Goal: Communication & Community: Share content

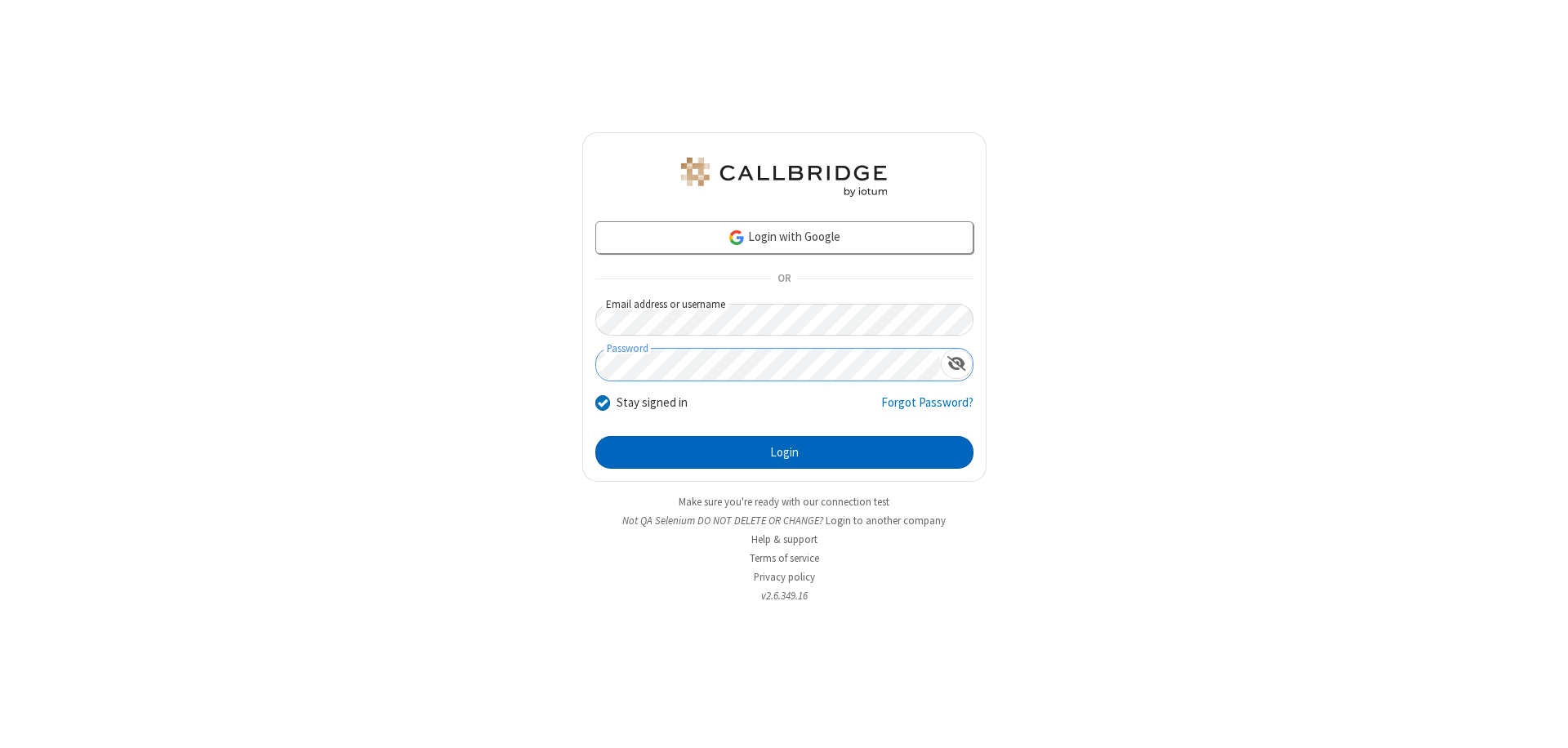
click at [784, 452] on button "Login" at bounding box center [785, 452] width 378 height 33
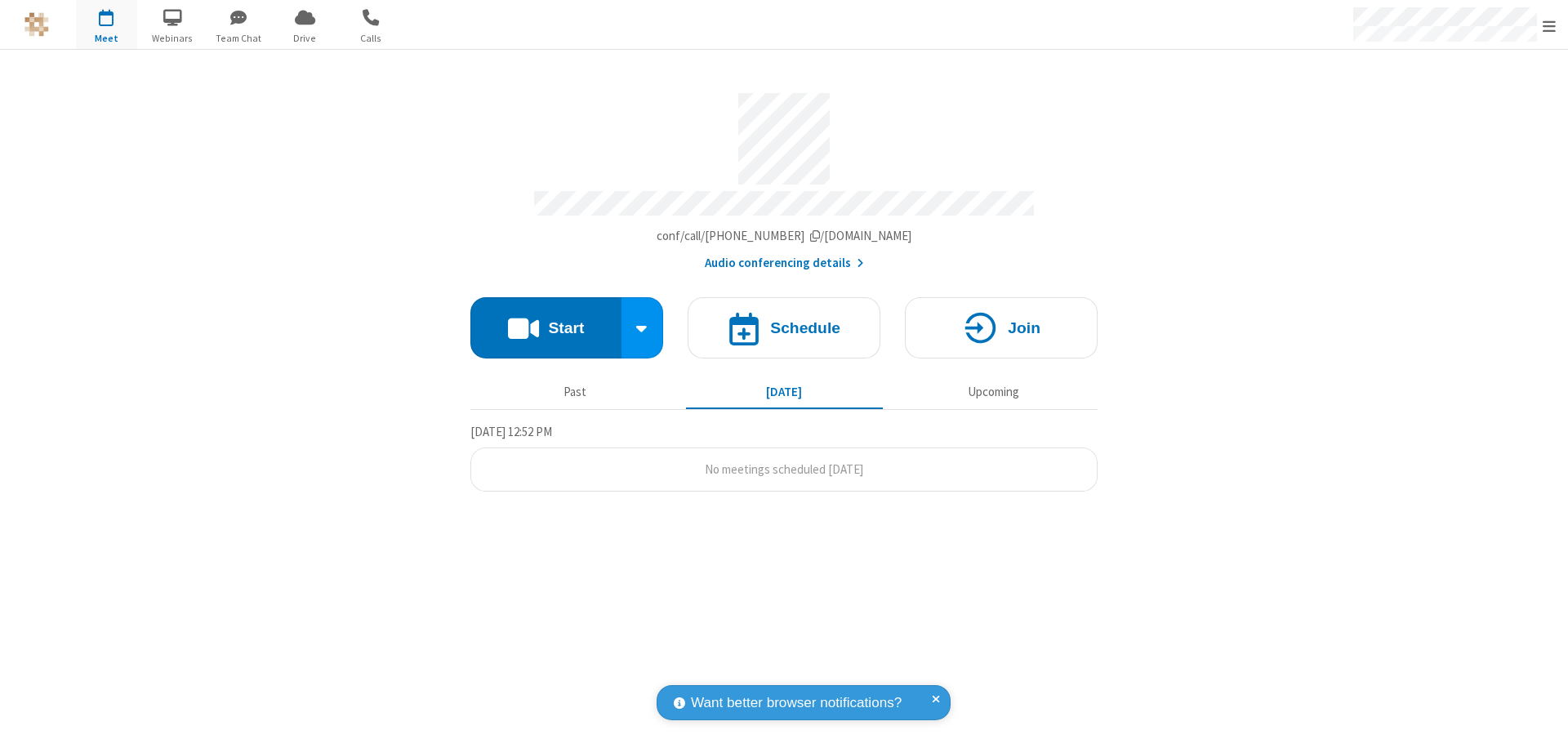
click at [546, 320] on button "Start" at bounding box center [545, 327] width 151 height 62
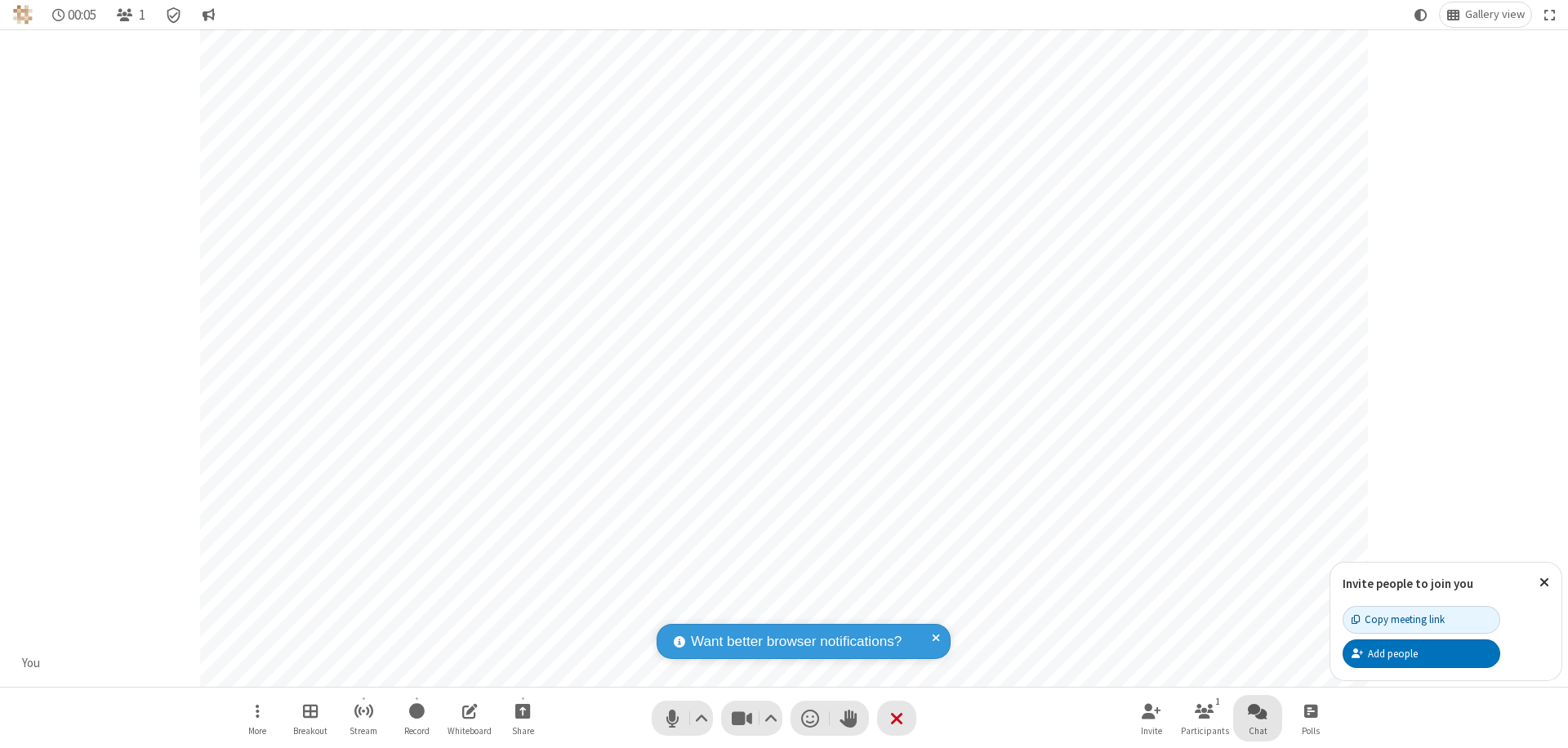
click at [1258, 711] on span "Open chat" at bounding box center [1258, 711] width 20 height 21
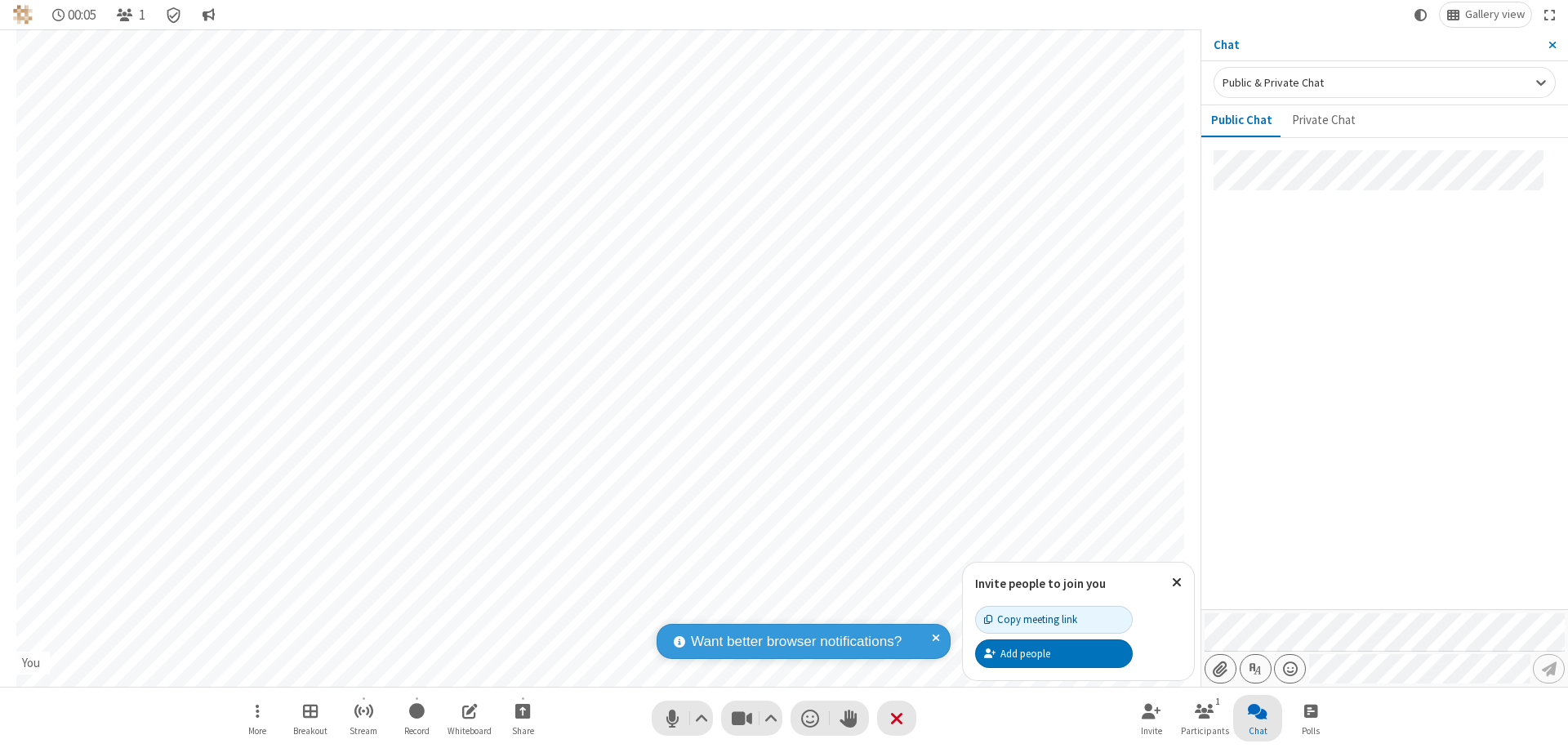
type input "C:\fakepath\doc_test.docx"
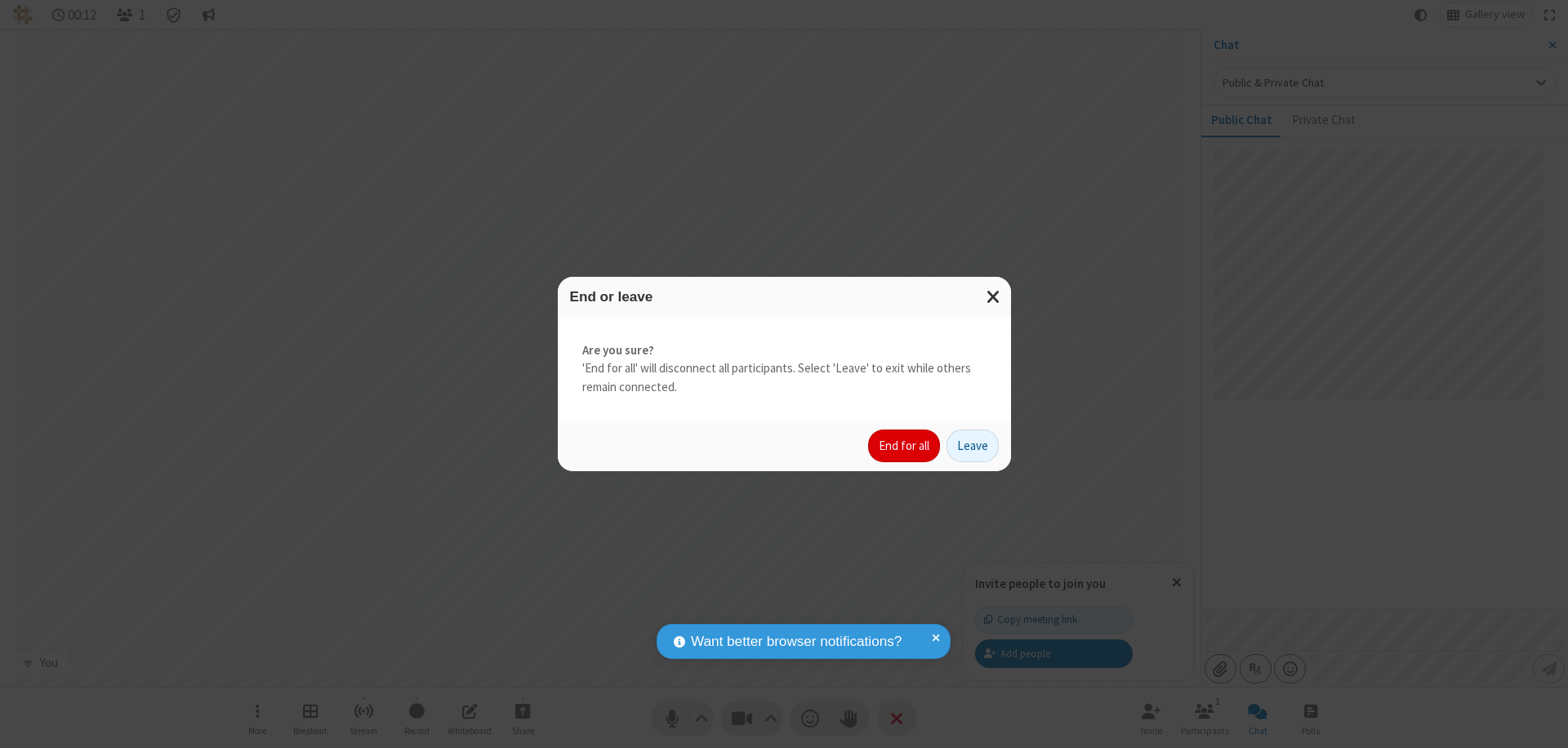
click at [905, 446] on button "End for all" at bounding box center [904, 446] width 72 height 33
